Goal: Task Accomplishment & Management: Use online tool/utility

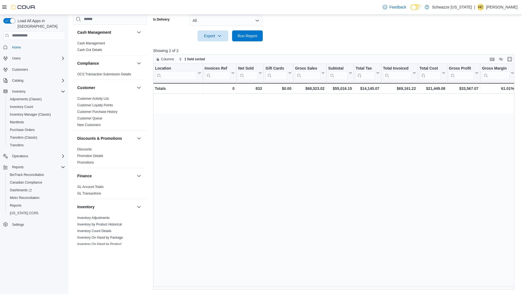
scroll to position [0, 423]
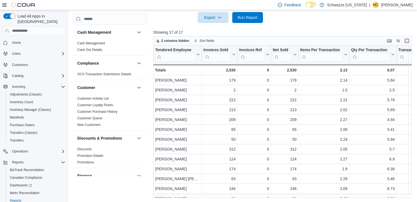
scroll to position [247, 0]
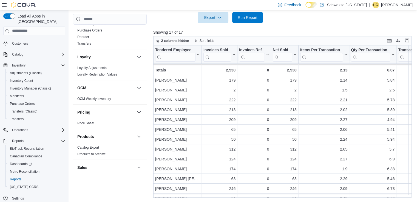
click at [5, 4] on icon at bounding box center [4, 5] width 4 height 4
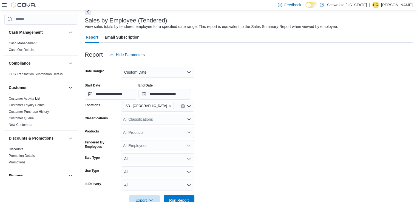
scroll to position [0, 0]
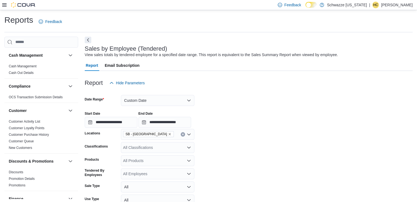
click at [4, 5] on icon at bounding box center [4, 4] width 4 height 3
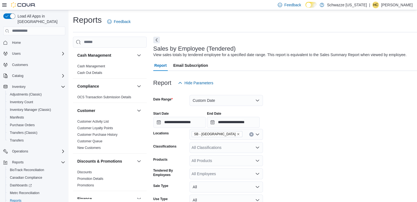
click at [23, 39] on span "Home" at bounding box center [37, 42] width 55 height 7
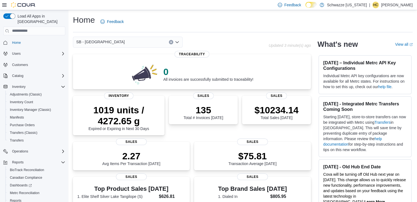
click at [114, 38] on div "SB - [GEOGRAPHIC_DATA]" at bounding box center [128, 42] width 110 height 11
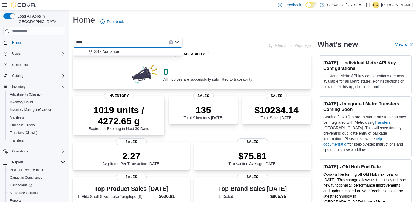
type input "****"
click at [118, 52] on span "SB - Arapahoe" at bounding box center [106, 51] width 25 height 5
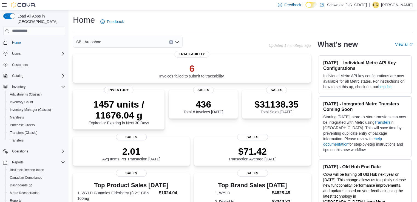
click at [179, 41] on div "SB - Arapahoe Combo box. Selected. SB - [GEOGRAPHIC_DATA]. Press Backspace to d…" at bounding box center [128, 42] width 110 height 11
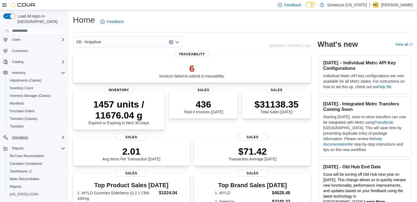
scroll to position [21, 0]
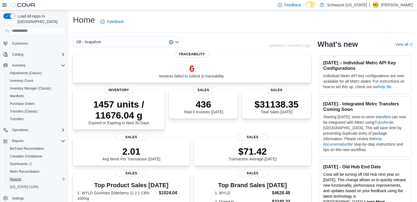
click at [18, 177] on span "Reports" at bounding box center [16, 179] width 12 height 4
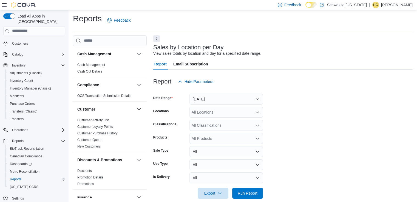
scroll to position [9, 0]
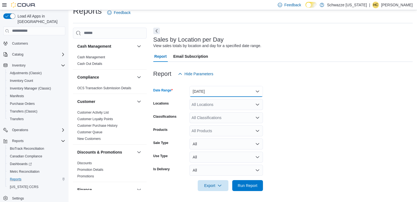
click at [223, 90] on button "[DATE]" at bounding box center [225, 91] width 73 height 11
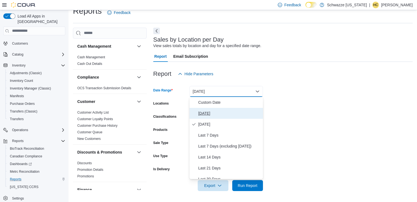
click at [208, 111] on span "[DATE]" at bounding box center [229, 113] width 63 height 7
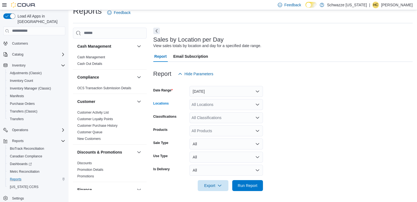
click at [209, 106] on div "All Locations" at bounding box center [225, 104] width 73 height 11
type input "****"
click at [219, 115] on span "SB - [GEOGRAPHIC_DATA]" at bounding box center [228, 113] width 49 height 5
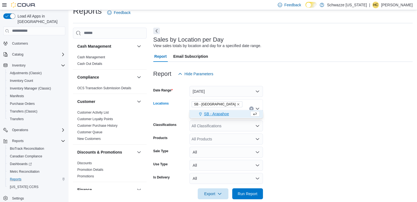
type input "****"
click at [219, 115] on span "SB - Arapahoe" at bounding box center [216, 113] width 25 height 5
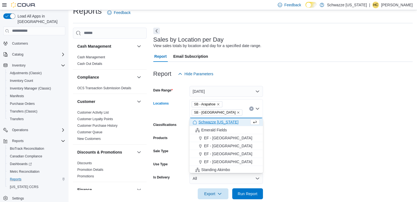
click at [314, 153] on form "Date Range [DATE] Locations SB - [GEOGRAPHIC_DATA] SB - [GEOGRAPHIC_DATA] Combo…" at bounding box center [282, 140] width 259 height 120
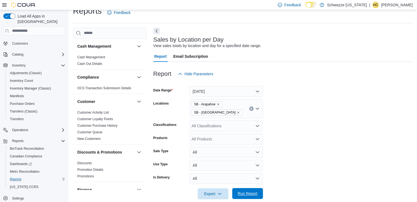
click at [256, 192] on span "Run Report" at bounding box center [248, 193] width 20 height 5
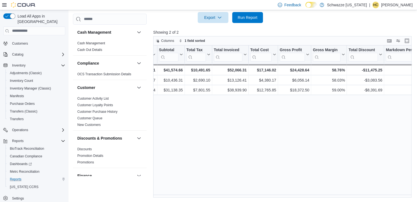
scroll to position [0, 166]
